Goal: Use online tool/utility: Utilize a website feature to perform a specific function

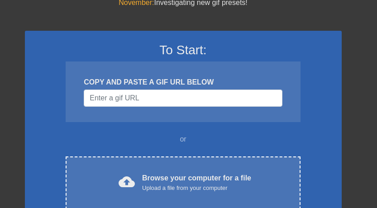
scroll to position [45, 0]
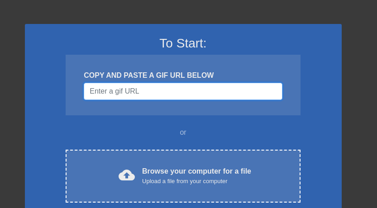
click at [146, 98] on input "Username" at bounding box center [183, 91] width 198 height 17
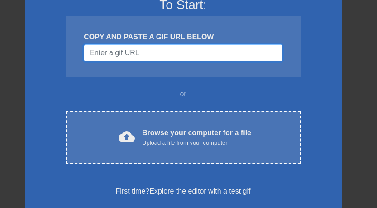
scroll to position [91, 0]
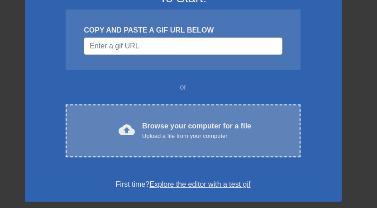
click at [159, 121] on div "Browse your computer for a file Upload a file from your computer" at bounding box center [196, 131] width 109 height 20
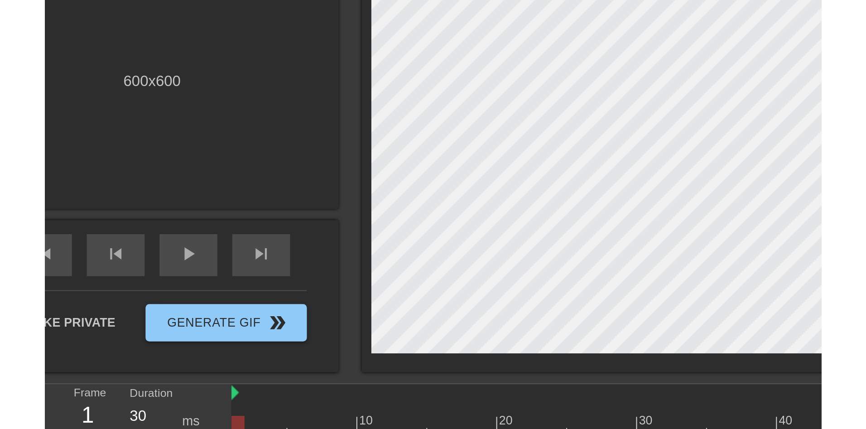
scroll to position [0, 0]
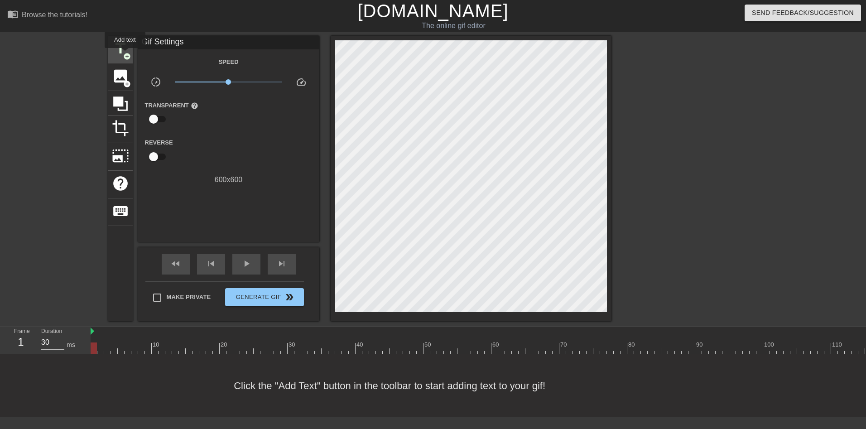
click at [125, 54] on span "add_circle" at bounding box center [127, 57] width 8 height 8
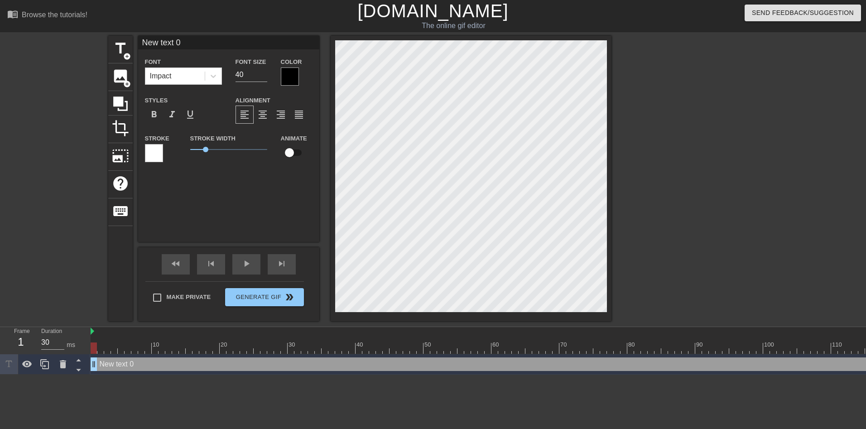
click at [291, 77] on div at bounding box center [290, 76] width 18 height 18
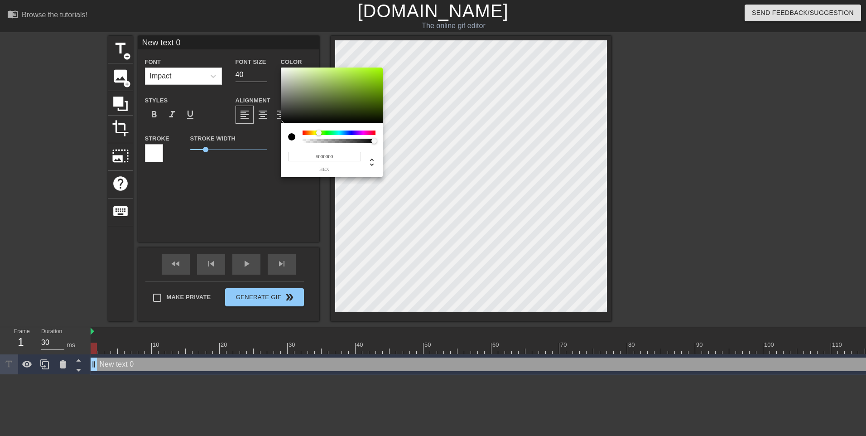
drag, startPoint x: 324, startPoint y: 134, endPoint x: 319, endPoint y: 134, distance: 5.4
click at [319, 134] on div at bounding box center [339, 132] width 73 height 5
drag, startPoint x: 329, startPoint y: 90, endPoint x: 399, endPoint y: 62, distance: 75.2
click at [377, 62] on div "#A0FF00 hex" at bounding box center [433, 218] width 866 height 436
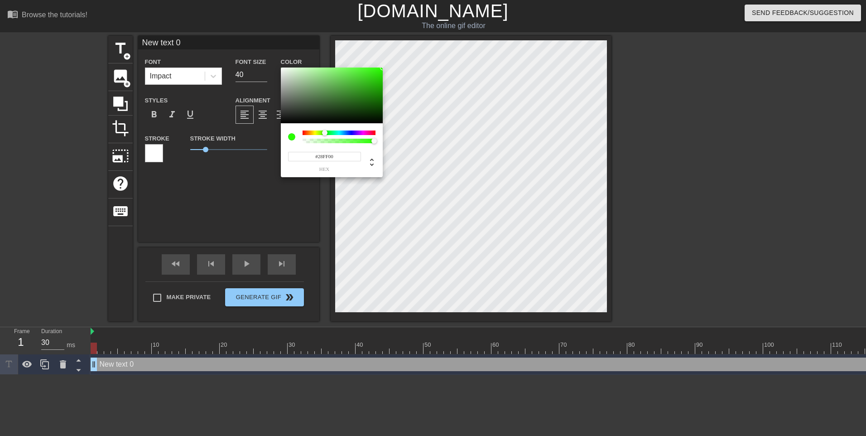
type input "#1EFF00"
drag, startPoint x: 318, startPoint y: 133, endPoint x: 325, endPoint y: 131, distance: 7.0
click at [325, 131] on div at bounding box center [324, 132] width 5 height 5
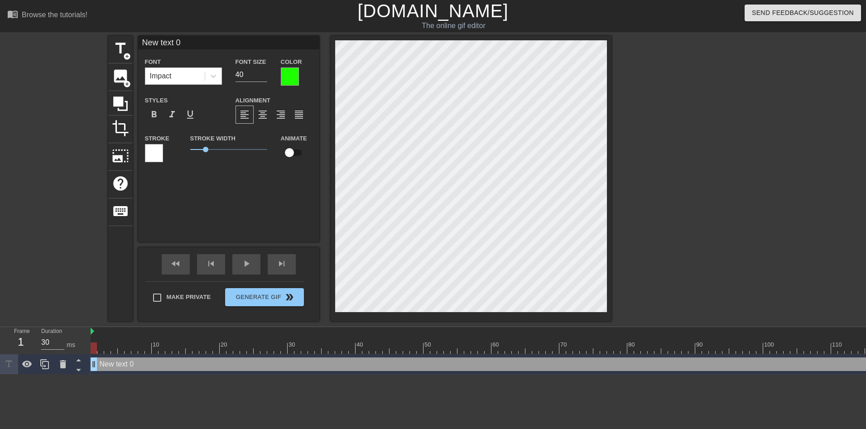
scroll to position [1, 1]
type input "A"
type textarea "A"
type input "AL"
type textarea "AL"
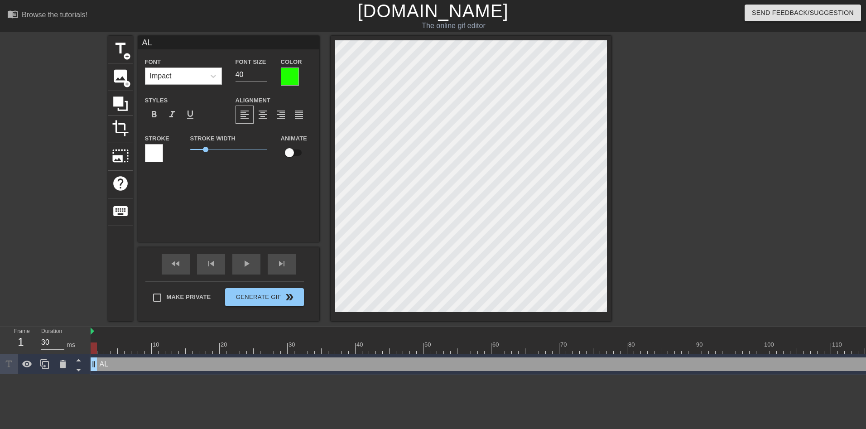
type input "ALI"
type textarea "ALI"
type input "ALIE"
type textarea "ALIE"
type input "ALIEN"
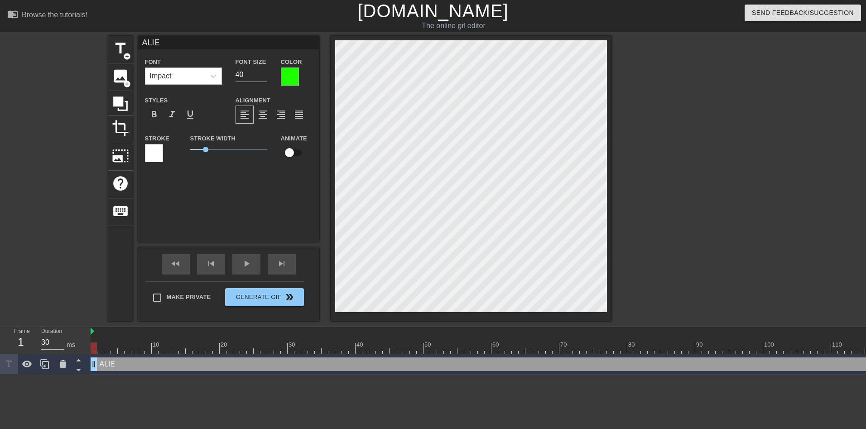
type textarea "ALIEN"
type input "ALIENS"
type textarea "ALIENS"
click at [247, 70] on input "40" at bounding box center [252, 74] width 32 height 14
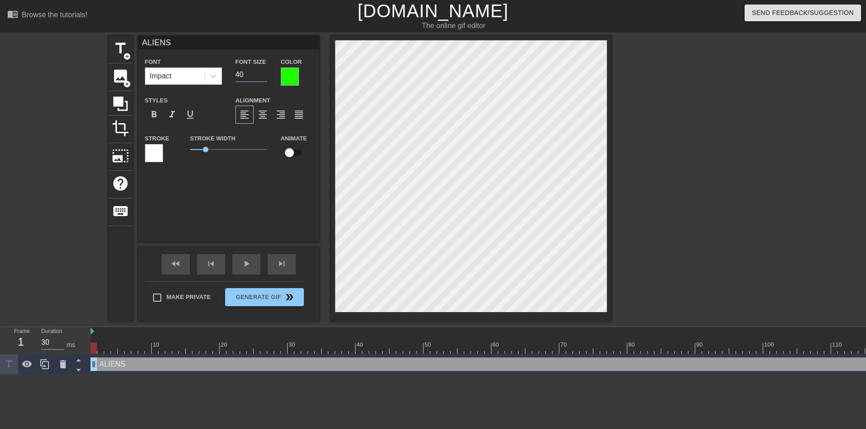
click at [247, 70] on input "40" at bounding box center [252, 74] width 32 height 14
type input "45"
click at [250, 69] on input "45" at bounding box center [252, 74] width 32 height 14
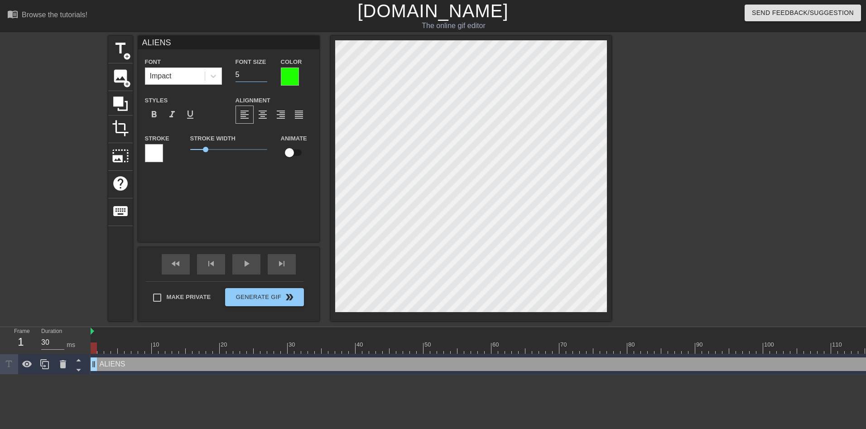
type input "50"
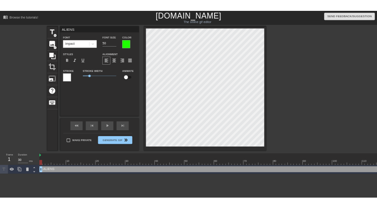
scroll to position [1, 1]
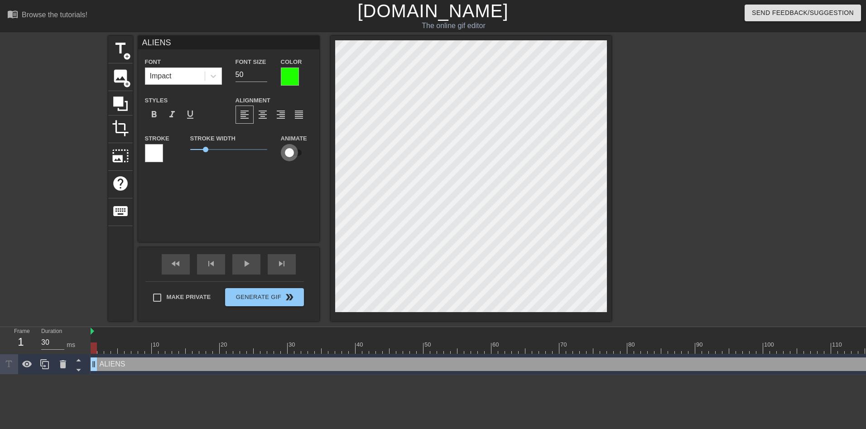
click at [295, 159] on input "checkbox" at bounding box center [290, 152] width 52 height 17
click at [295, 159] on input "checkbox" at bounding box center [298, 152] width 52 height 17
checkbox input "false"
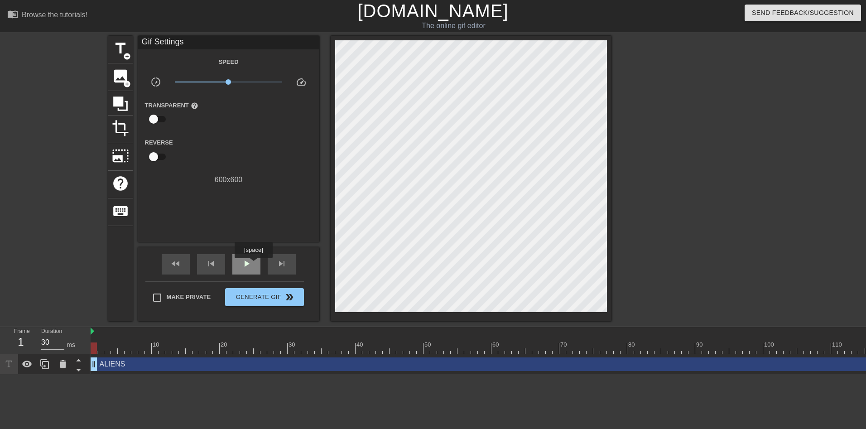
click at [253, 208] on div "play_arrow" at bounding box center [246, 264] width 28 height 20
click at [253, 208] on div "pause" at bounding box center [246, 264] width 28 height 20
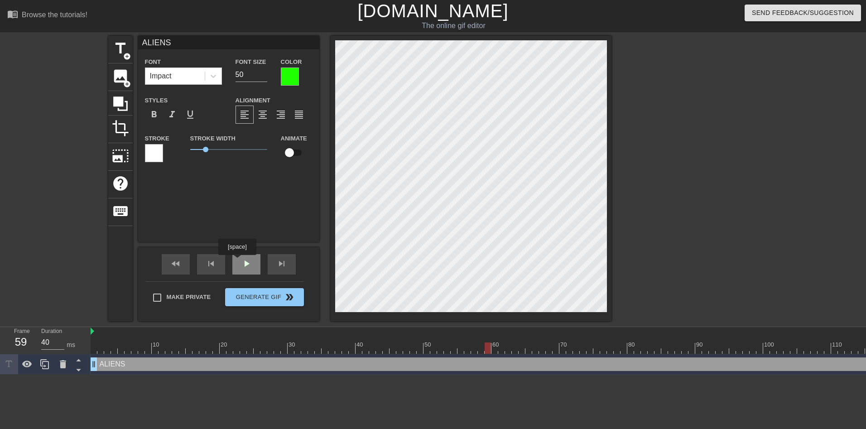
click at [237, 208] on div "play_arrow" at bounding box center [246, 264] width 28 height 20
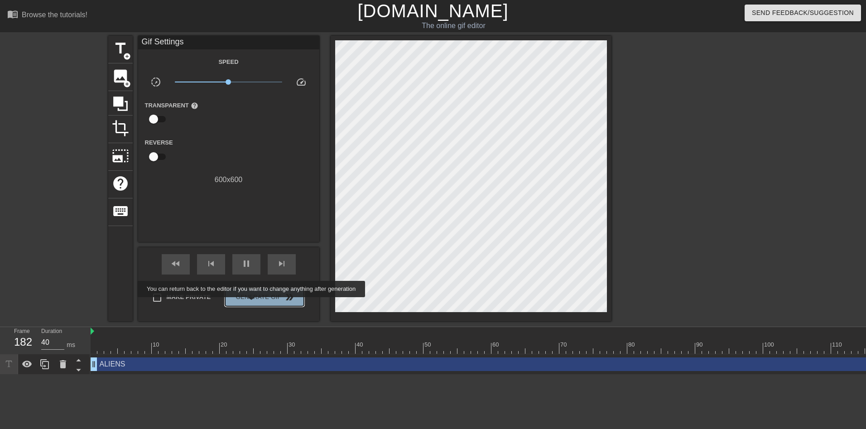
type input "30"
click at [252, 208] on button "Generate Gif double_arrow" at bounding box center [264, 297] width 78 height 18
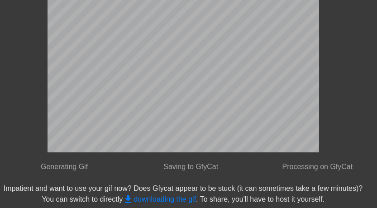
scroll to position [7, 0]
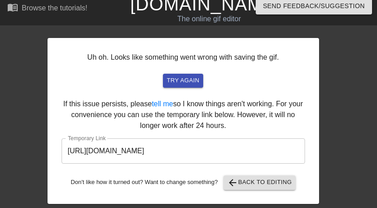
click at [306, 100] on div "Uh oh. Looks like something went wrong with saving the gif. try again If this i…" at bounding box center [184, 121] width 272 height 166
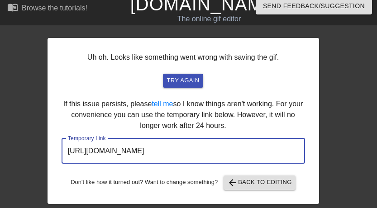
click at [224, 153] on input "[URL][DOMAIN_NAME]" at bounding box center [184, 151] width 244 height 25
